Goal: Obtain resource: Obtain resource

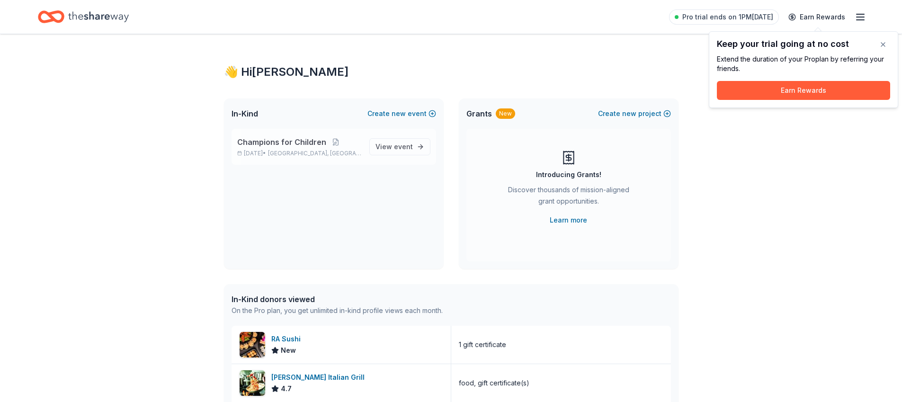
click at [313, 143] on span "Champions for Children" at bounding box center [281, 141] width 89 height 11
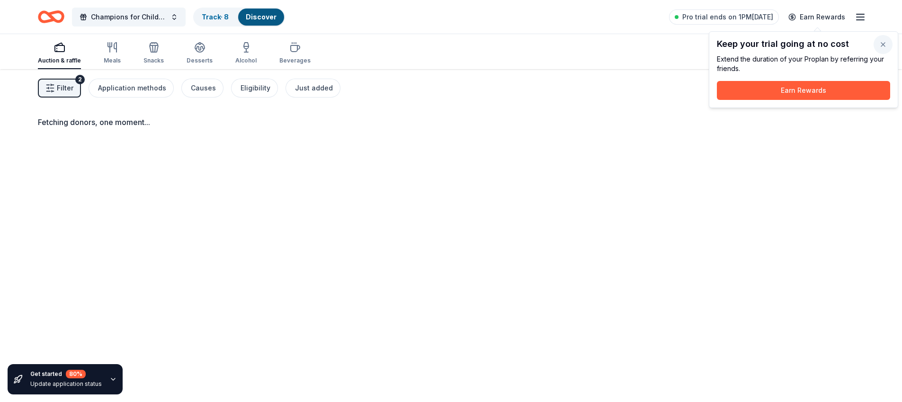
click at [880, 44] on button "button" at bounding box center [882, 44] width 19 height 19
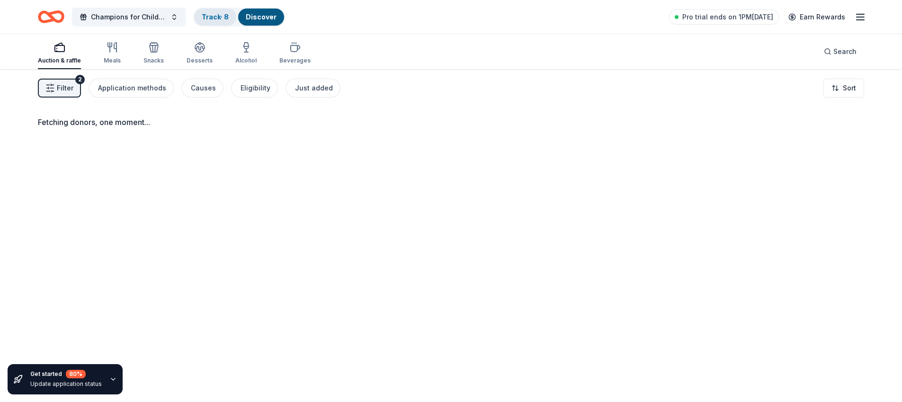
click at [222, 22] on div "Track · 8" at bounding box center [215, 17] width 42 height 17
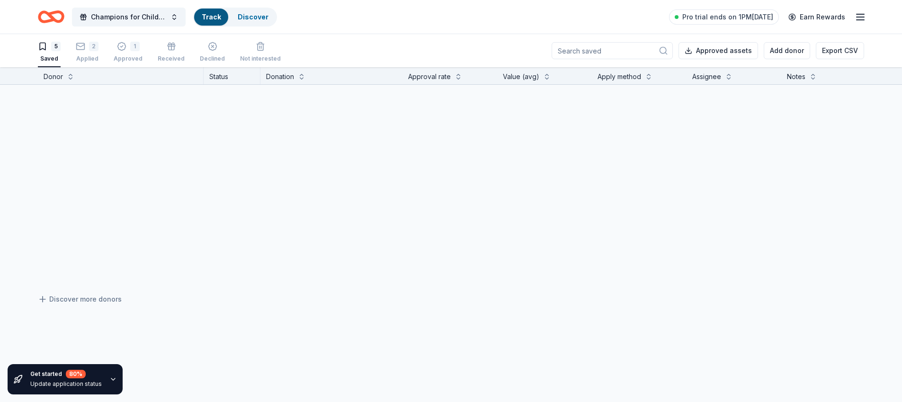
scroll to position [0, 0]
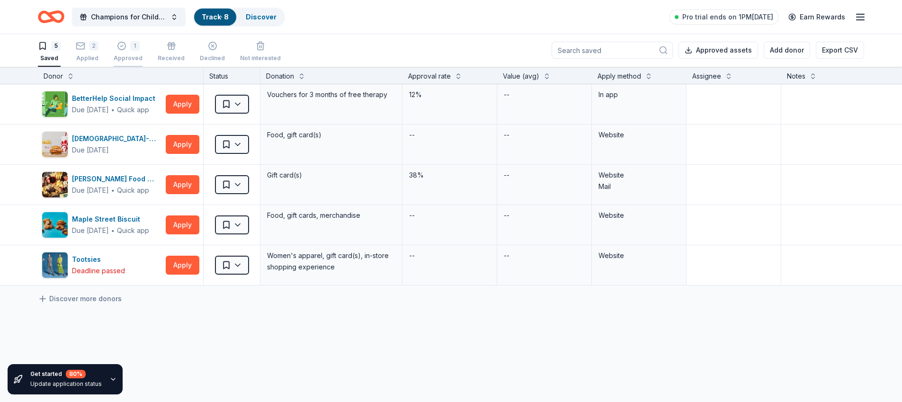
click at [138, 50] on div "1" at bounding box center [128, 45] width 29 height 9
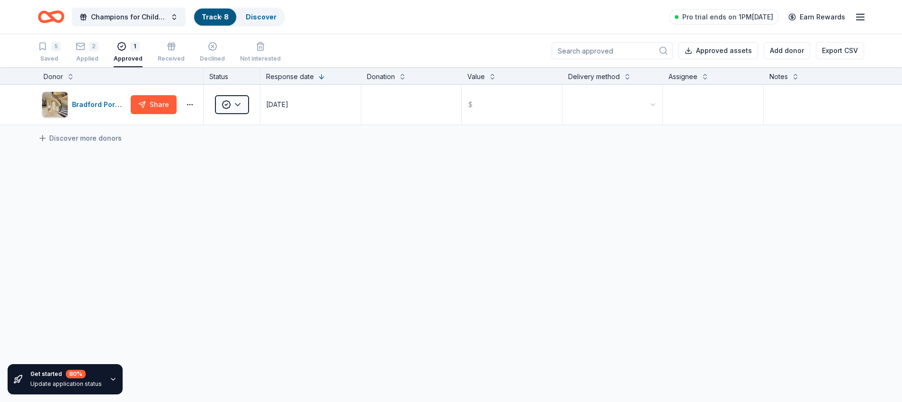
click at [71, 54] on div "5 Saved 2 Applied 1 Approved Received Declined Not interested" at bounding box center [159, 52] width 243 height 29
click at [83, 55] on div "Applied" at bounding box center [87, 59] width 23 height 8
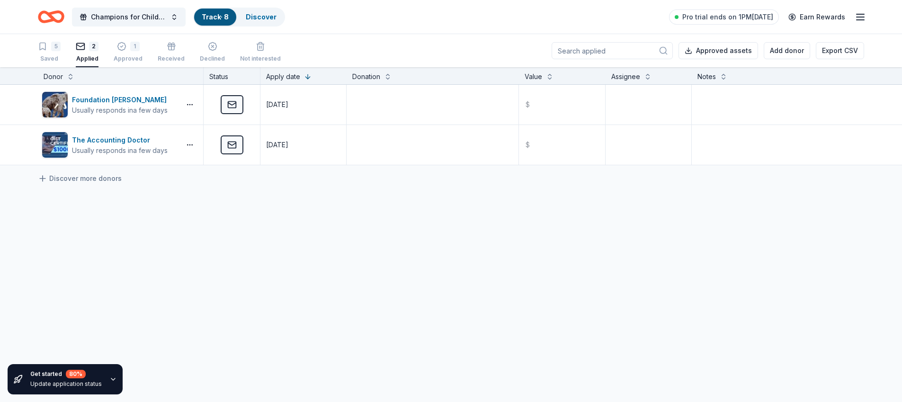
click at [66, 51] on div "5 Saved 2 Applied 1 Approved Received Declined Not interested" at bounding box center [159, 52] width 243 height 29
click at [57, 50] on div "5" at bounding box center [55, 46] width 9 height 9
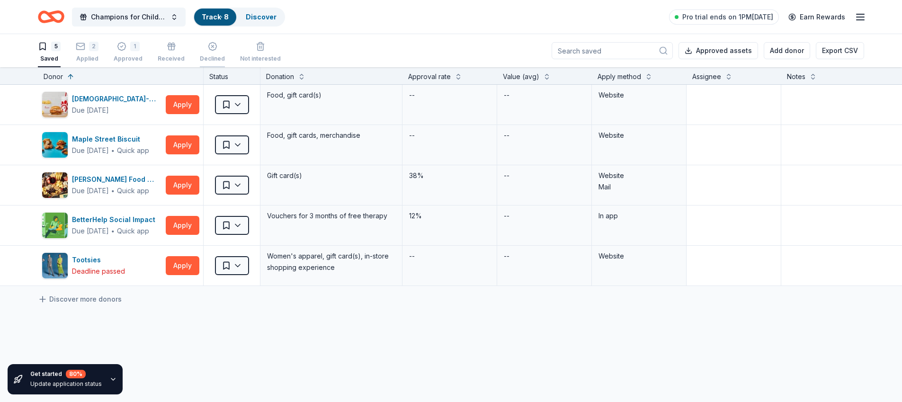
click at [208, 49] on icon "button" at bounding box center [212, 46] width 9 height 9
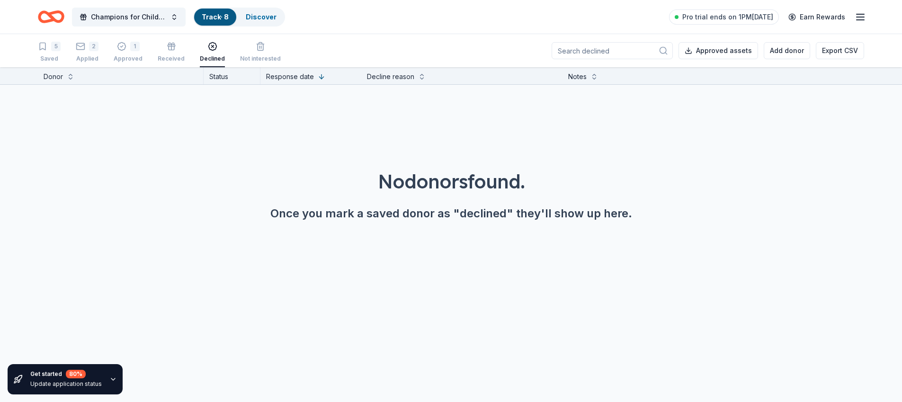
click at [58, 16] on icon "Home" at bounding box center [51, 17] width 27 height 22
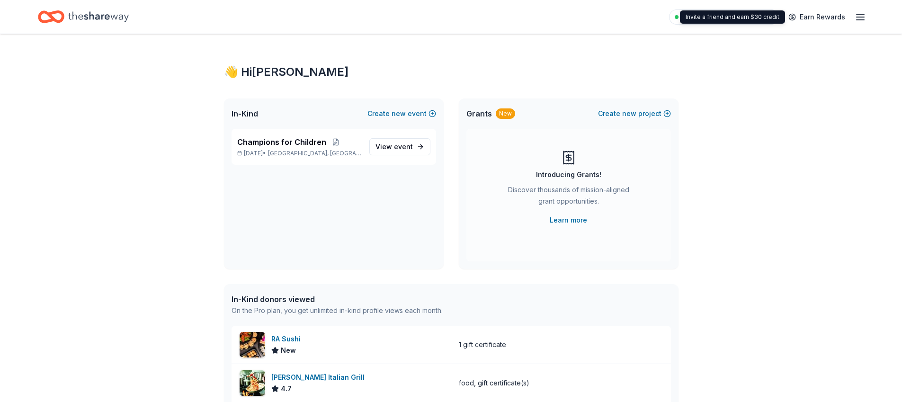
click at [876, 19] on div "Pro trial ends on 1PM, 10/16 Earn Rewards" at bounding box center [451, 17] width 902 height 34
click at [859, 18] on icon "button" at bounding box center [859, 16] width 11 height 11
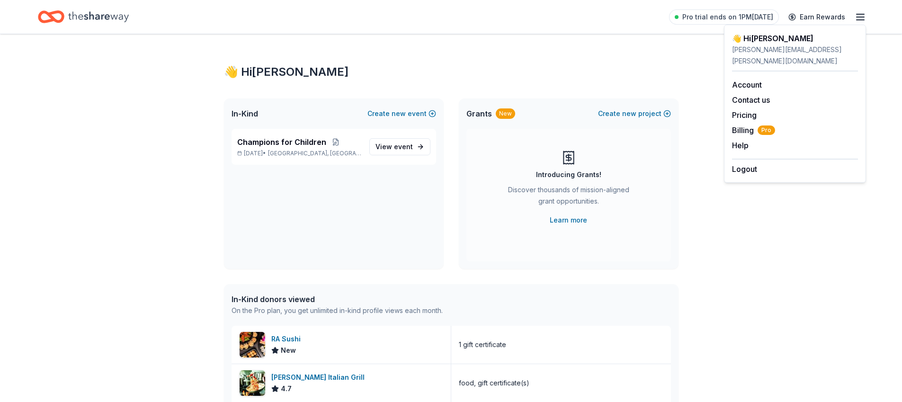
click at [859, 18] on icon "button" at bounding box center [859, 16] width 11 height 11
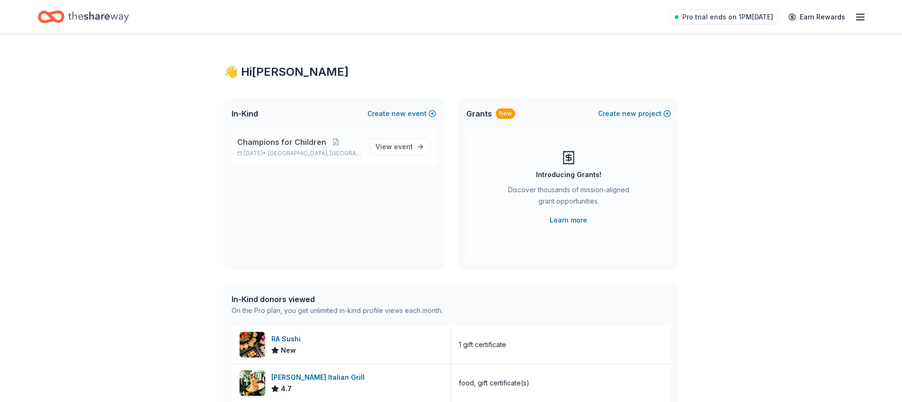
click at [294, 147] on span "Champions for Children" at bounding box center [281, 141] width 89 height 11
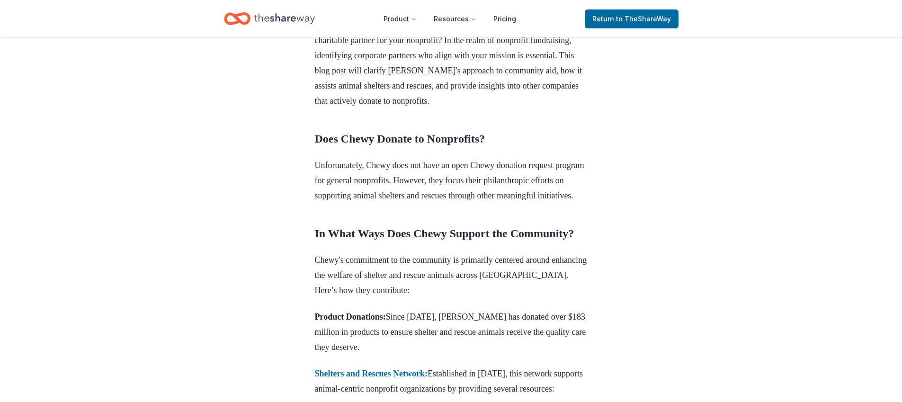
scroll to position [363, 0]
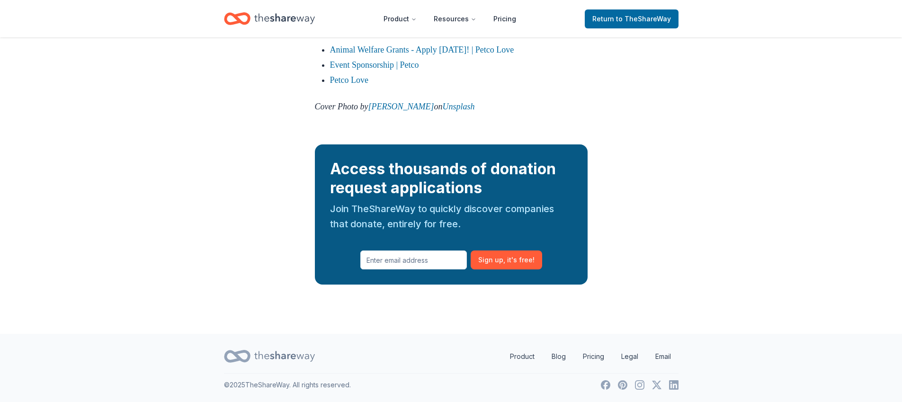
scroll to position [1263, 0]
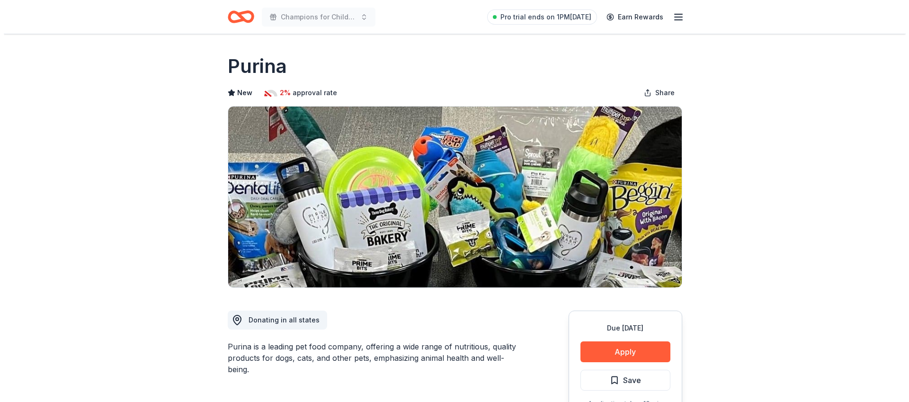
scroll to position [199, 0]
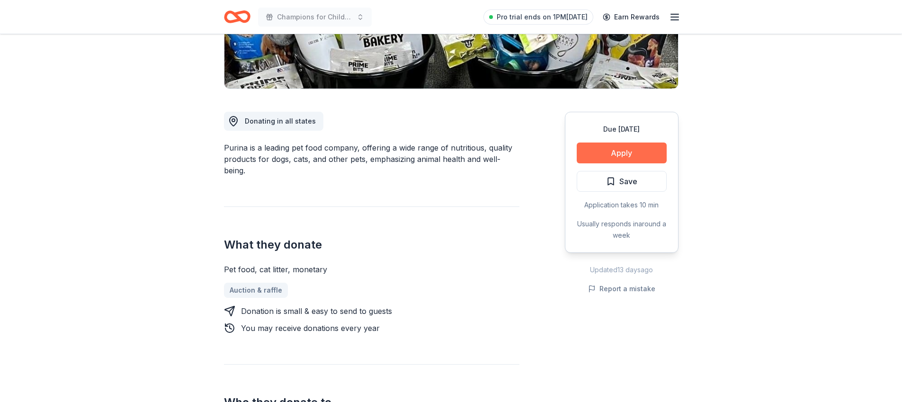
click at [604, 143] on button "Apply" at bounding box center [622, 152] width 90 height 21
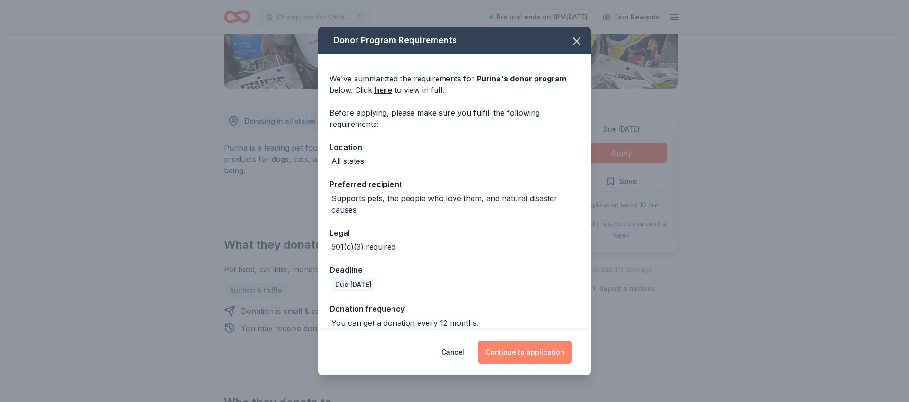
click at [523, 358] on button "Continue to application" at bounding box center [525, 352] width 94 height 23
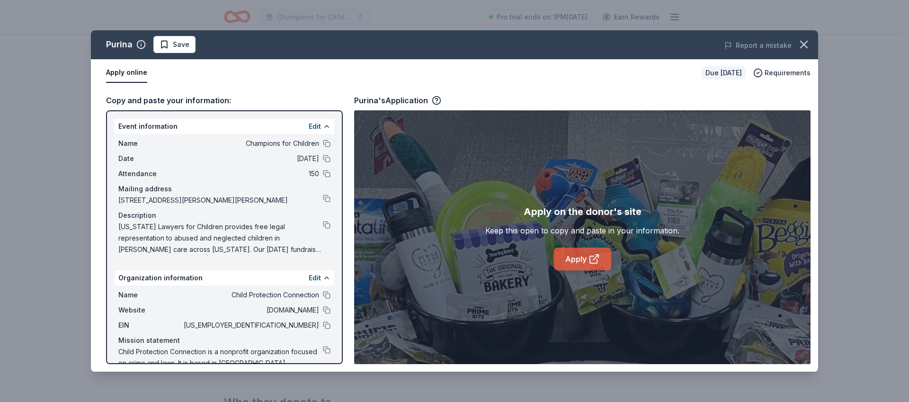
click at [573, 265] on link "Apply" at bounding box center [582, 259] width 57 height 23
click at [587, 258] on link "Apply" at bounding box center [582, 259] width 57 height 23
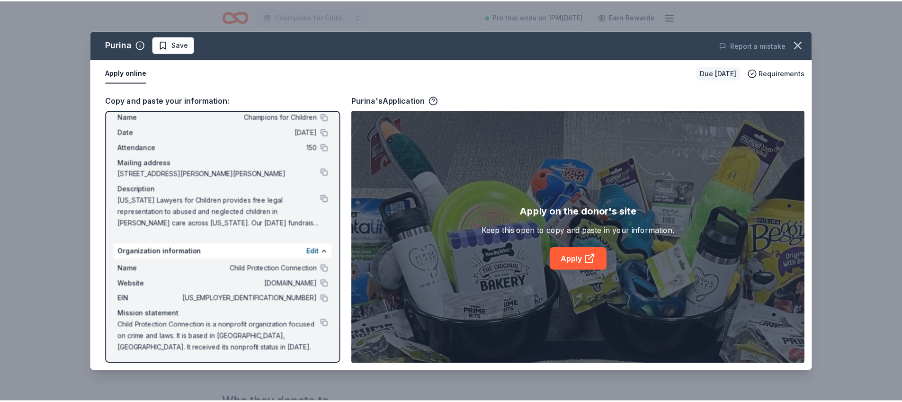
scroll to position [28, 0]
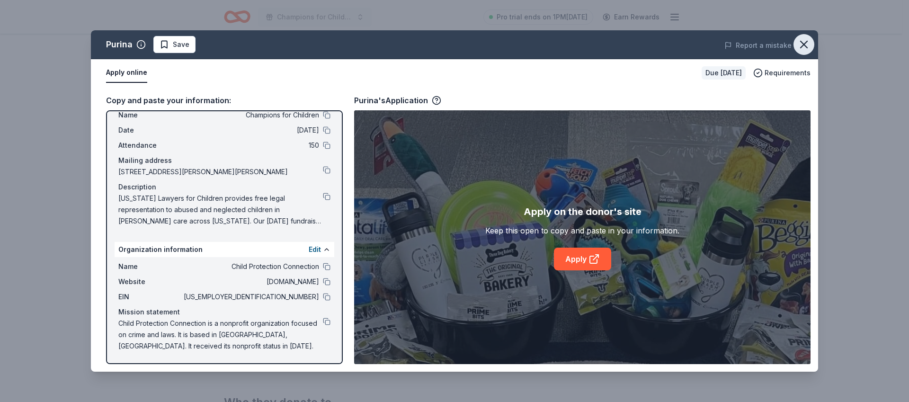
click at [807, 40] on icon "button" at bounding box center [803, 44] width 13 height 13
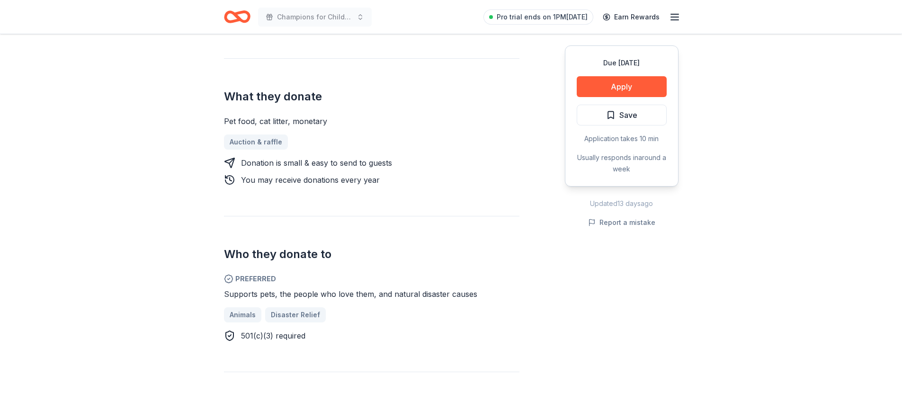
scroll to position [357, 0]
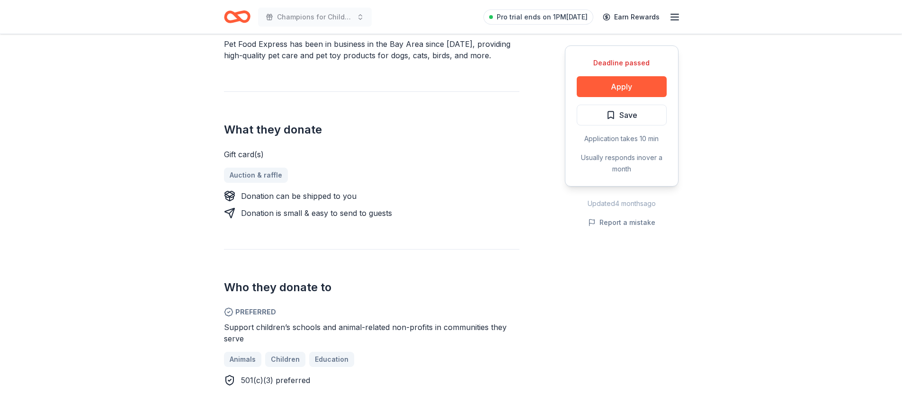
scroll to position [319, 0]
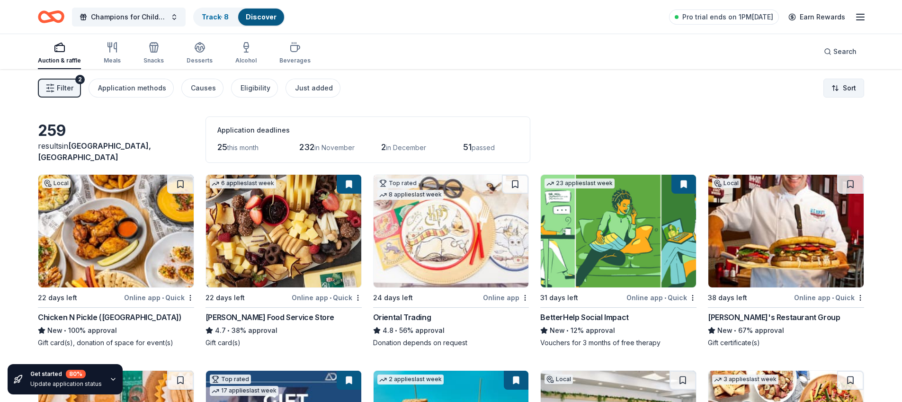
click at [835, 83] on html "Champions for Children Track · 8 Discover Pro trial ends on 1PM[DATE] Earn Rewa…" at bounding box center [451, 201] width 902 height 402
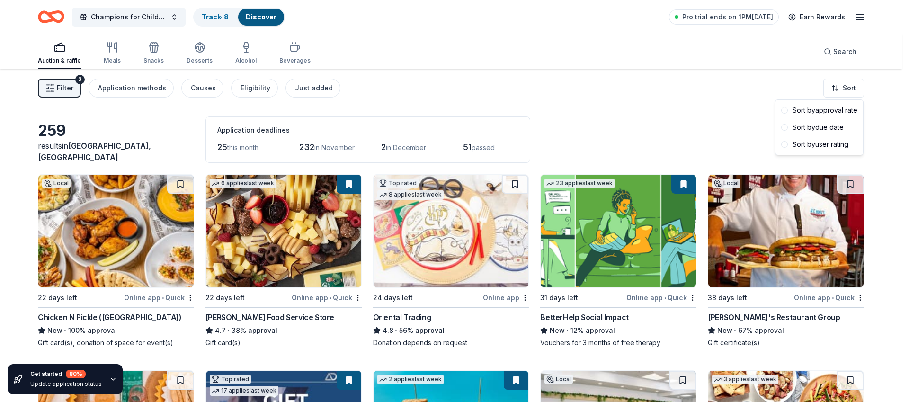
click at [745, 89] on html "Champions for Children Track · 8 Discover Pro trial ends on 1PM[DATE] Earn Rewa…" at bounding box center [454, 201] width 909 height 402
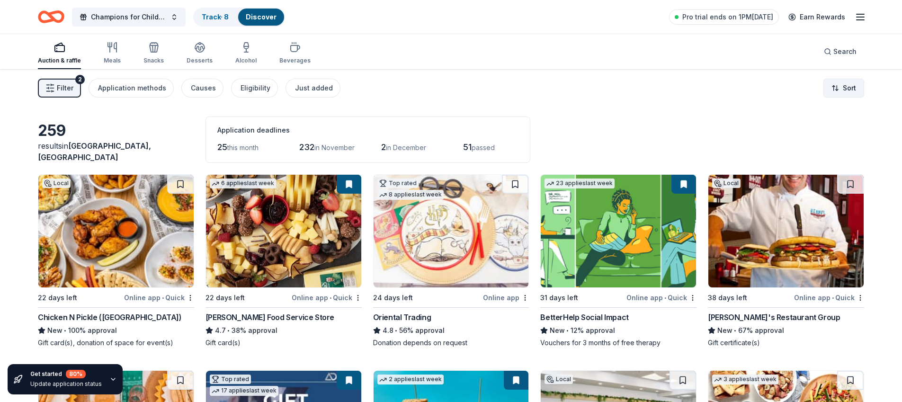
click at [861, 89] on html "Champions for Children Track · 8 Discover Pro trial ends on 1PM[DATE] Earn Rewa…" at bounding box center [451, 201] width 902 height 402
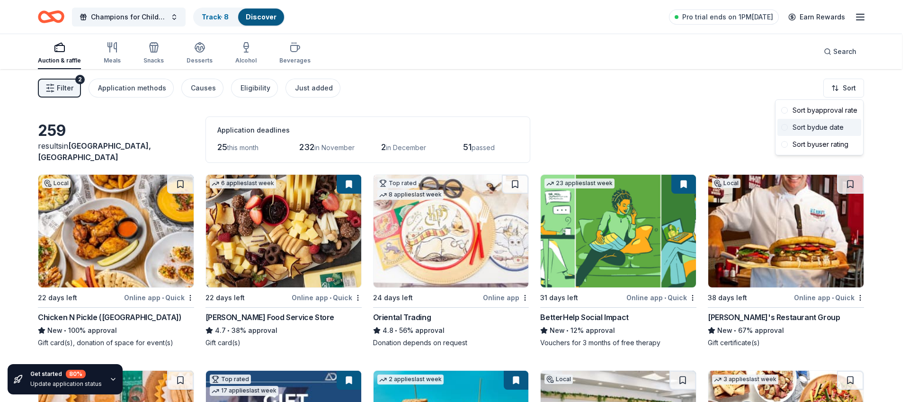
click at [844, 127] on div "Sort by due date" at bounding box center [819, 127] width 84 height 17
